Goal: Complete application form

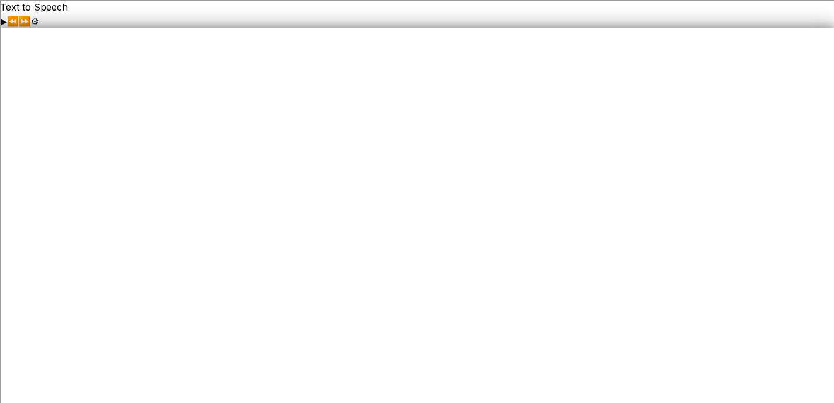
paste input "Cumberland Farms"
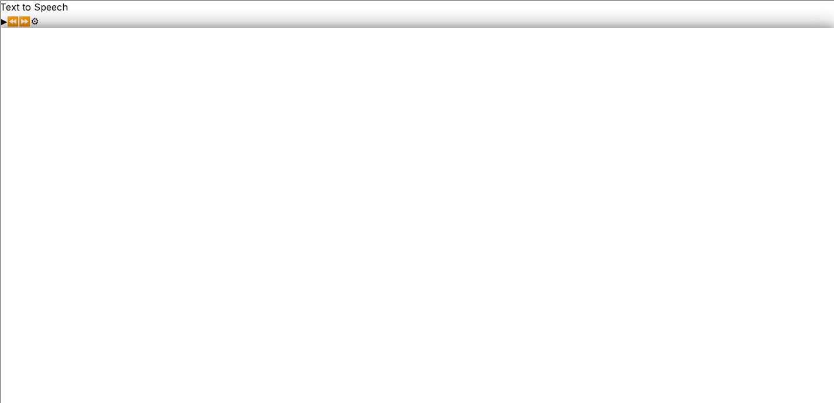
drag, startPoint x: 339, startPoint y: 268, endPoint x: 227, endPoint y: 272, distance: 111.9
type input "Framingham Foundation"
